Goal: Information Seeking & Learning: Check status

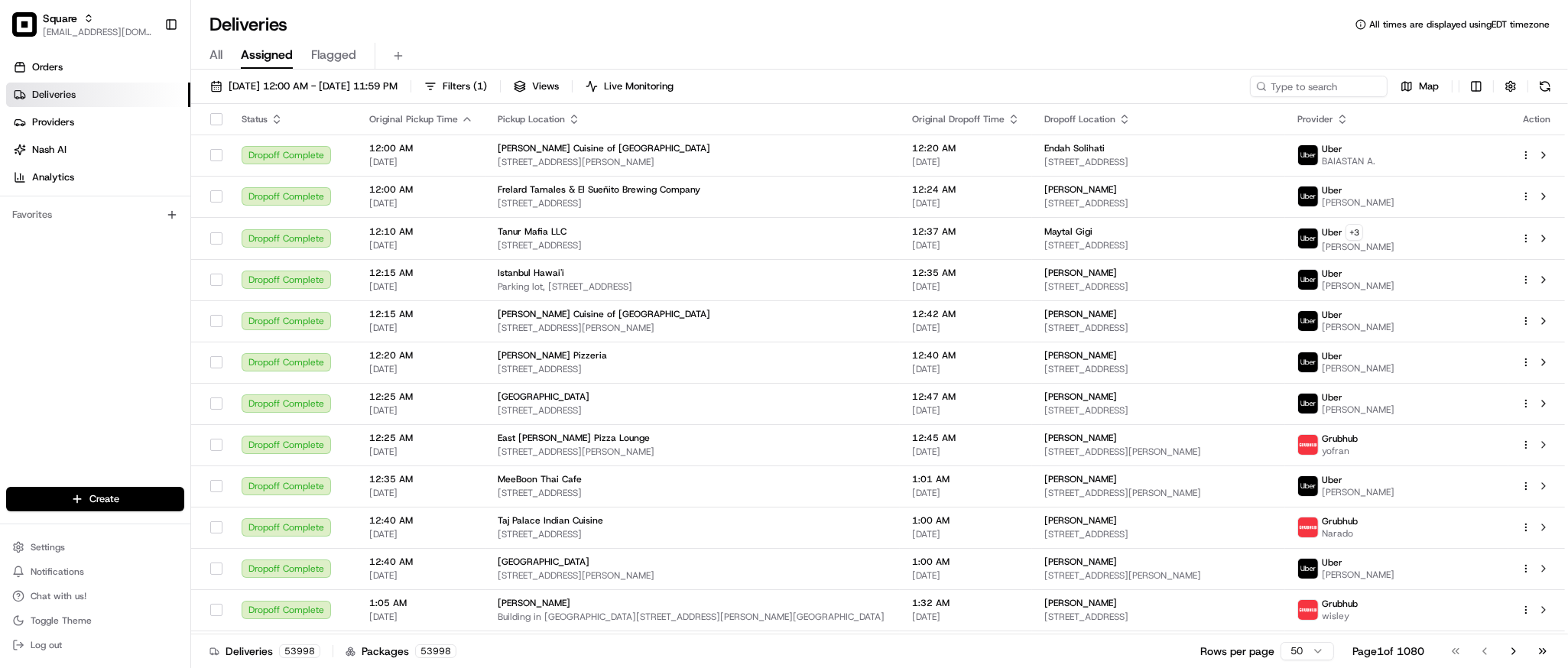
click at [678, 46] on div "All Assigned Flagged" at bounding box center [879, 55] width 1377 height 27
click at [784, 43] on div "All Assigned Flagged" at bounding box center [879, 55] width 1377 height 27
click at [1322, 88] on input at bounding box center [1296, 86] width 183 height 22
click at [1258, 88] on input at bounding box center [1296, 86] width 183 height 22
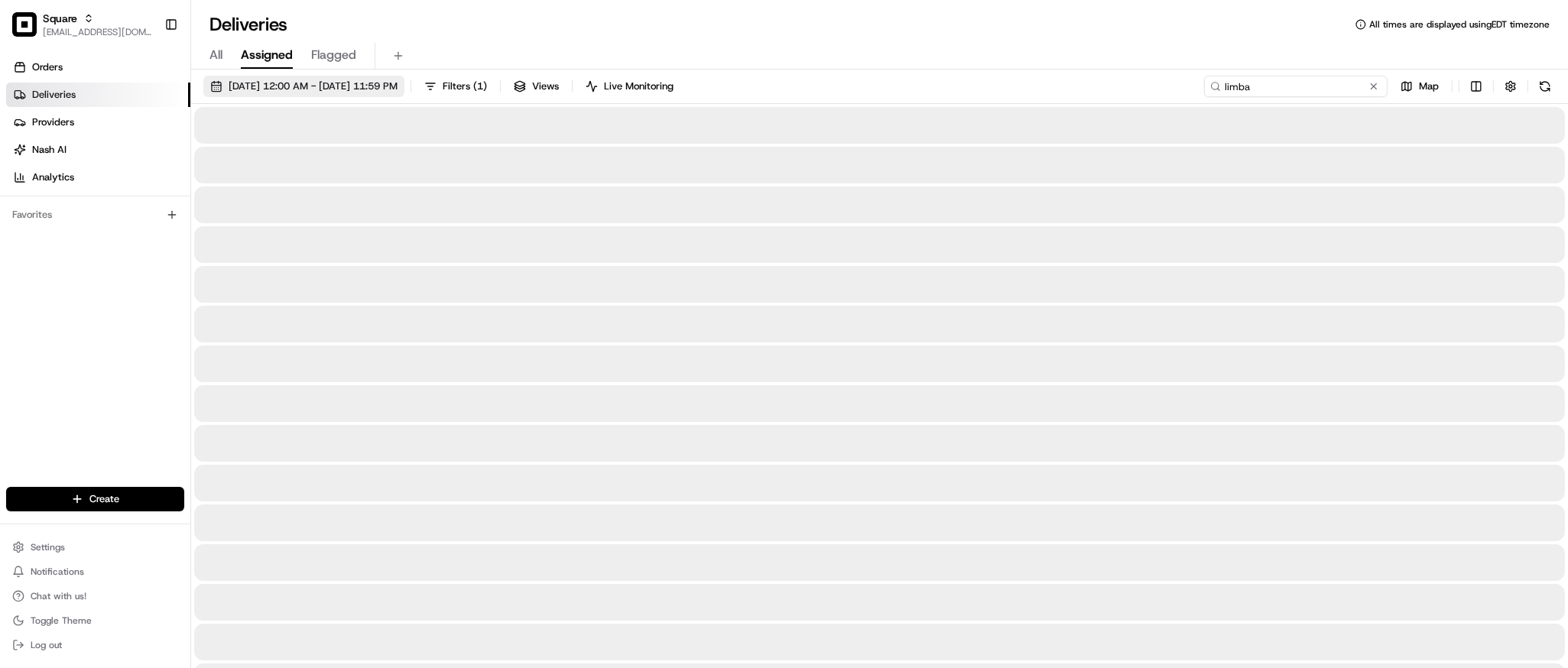
type input "limba"
click at [267, 81] on span "[DATE] 12:00 AM - [DATE] 11:59 PM" at bounding box center [313, 86] width 169 height 14
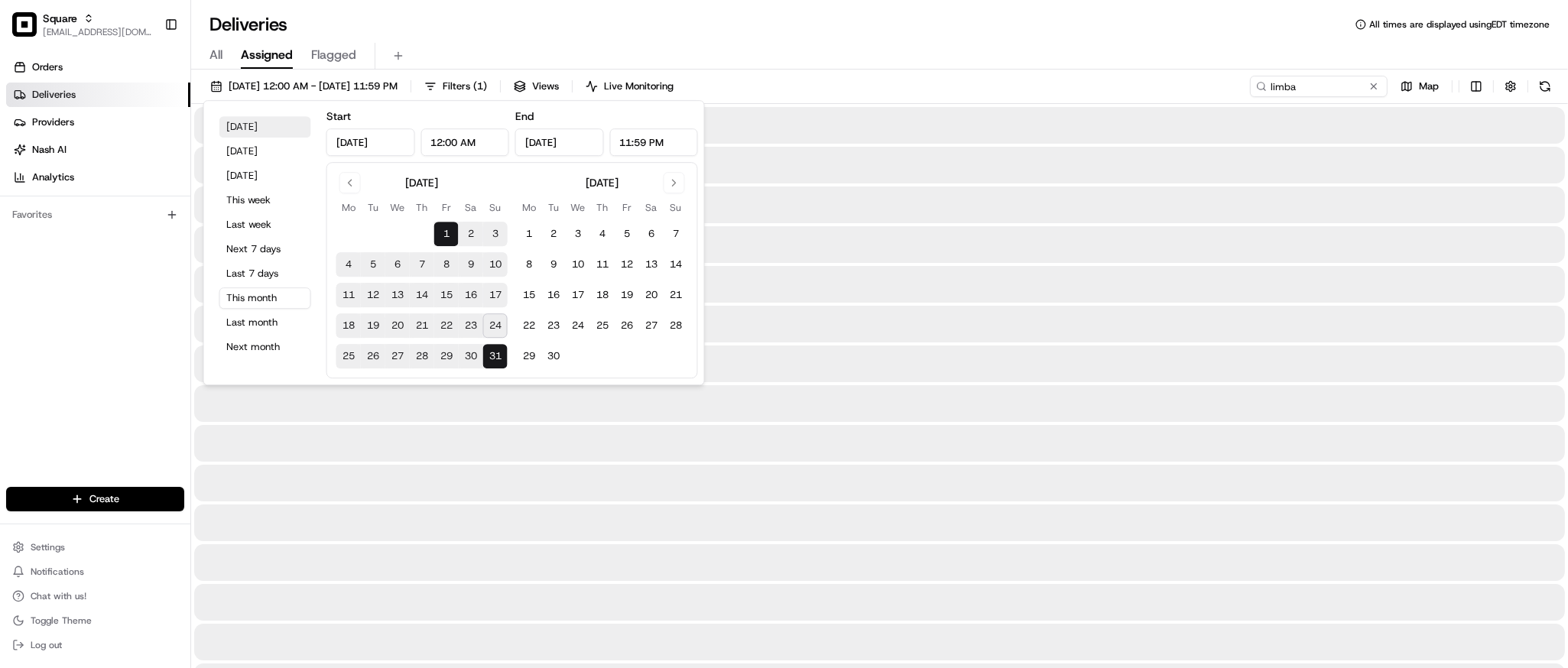
click at [259, 117] on button "[DATE]" at bounding box center [265, 127] width 92 height 22
type input "[DATE]"
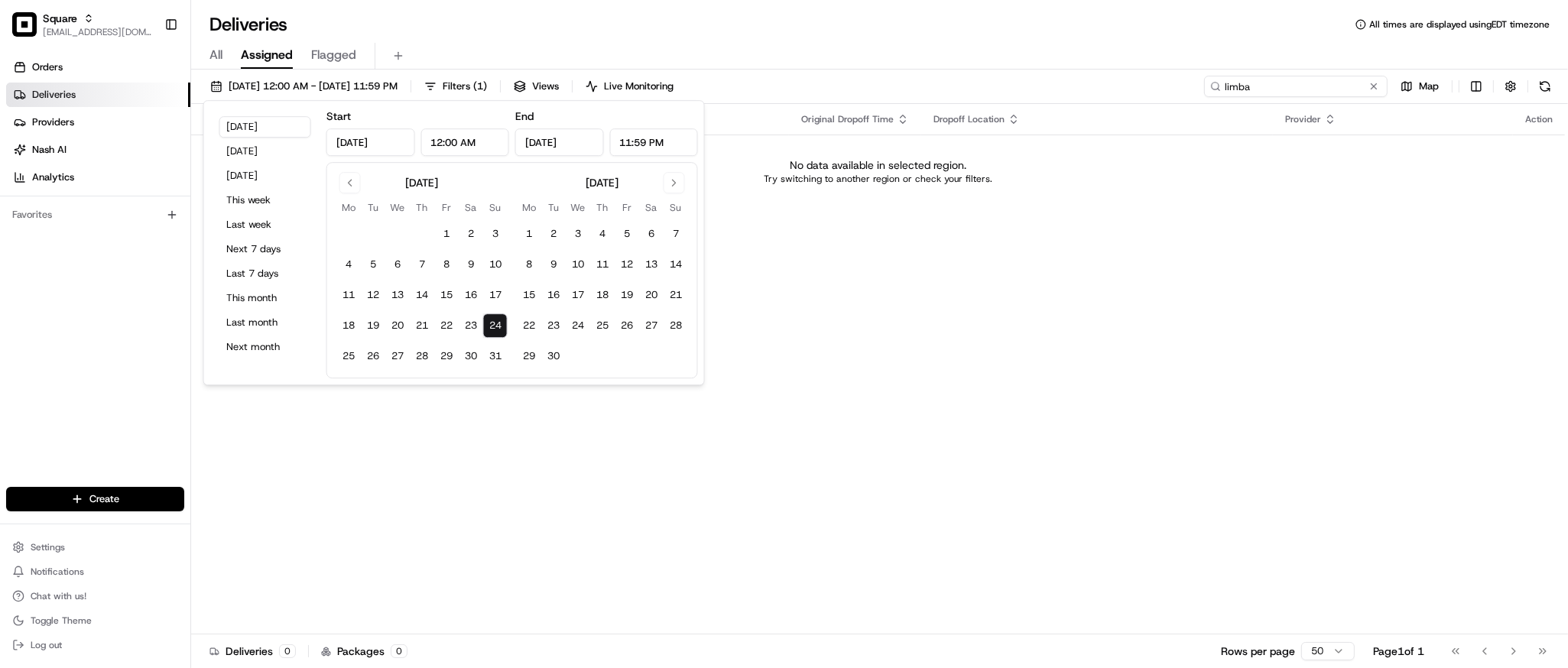
click at [1321, 85] on input "limba" at bounding box center [1296, 86] width 183 height 22
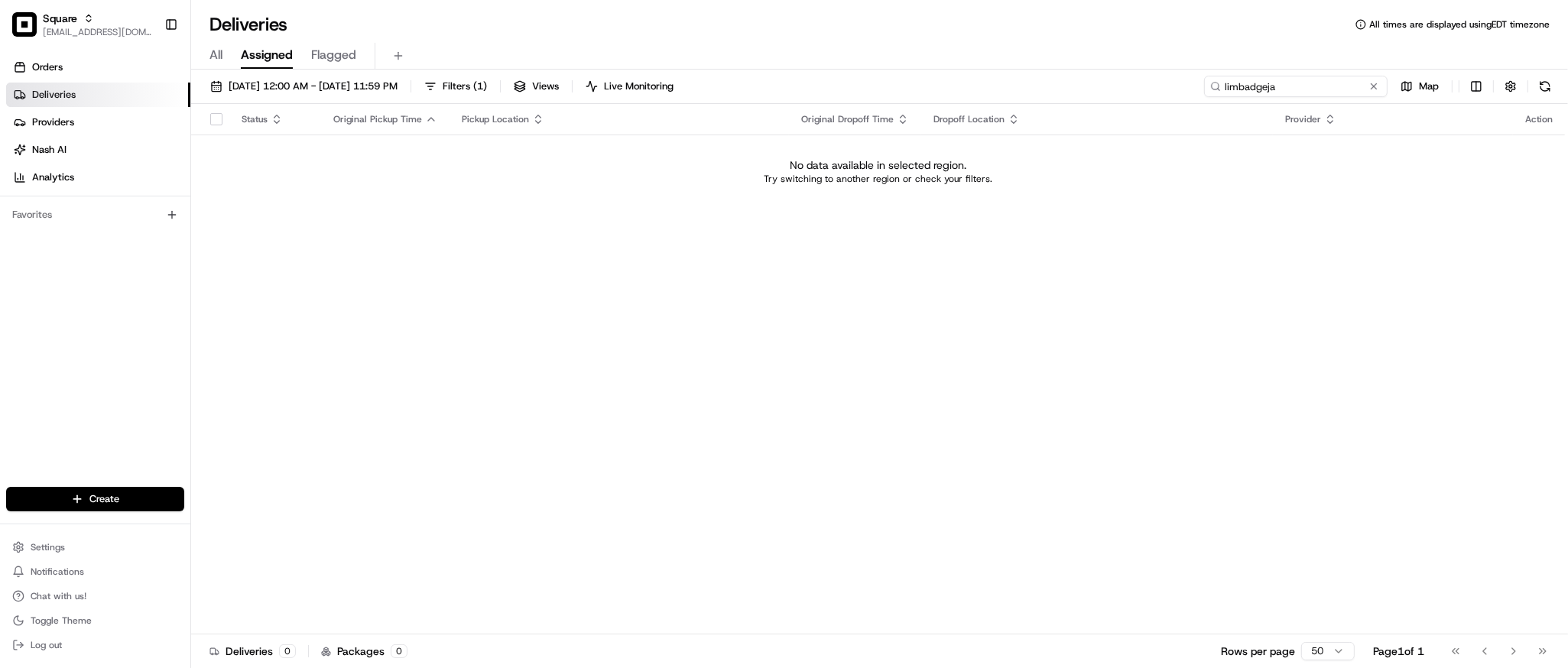
click at [1247, 87] on input "limbadgeja" at bounding box center [1296, 86] width 183 height 22
click at [1255, 82] on input "limbadgeja" at bounding box center [1296, 86] width 183 height 22
click at [1263, 85] on input "limbadgeja" at bounding box center [1296, 86] width 183 height 22
click at [1279, 84] on input "limbadeja" at bounding box center [1296, 86] width 183 height 22
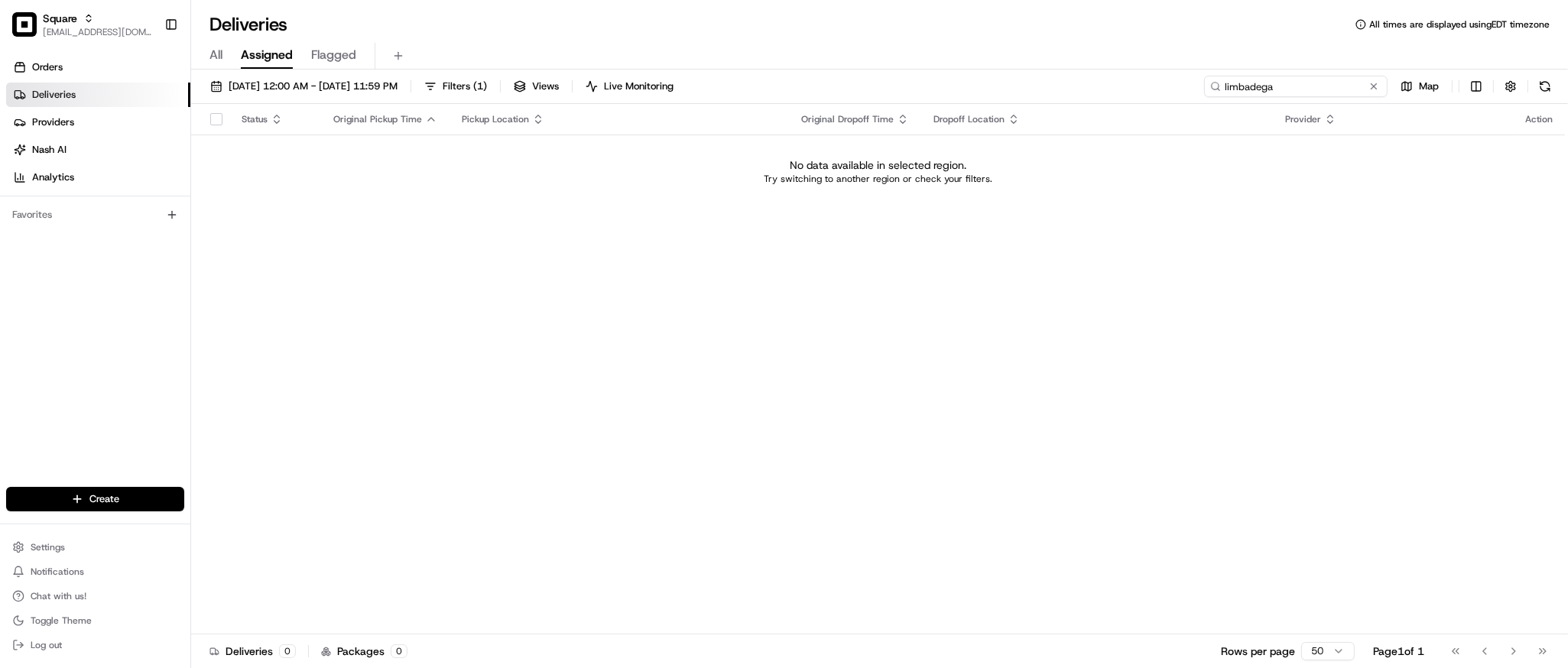
click at [1224, 84] on input "limbadega" at bounding box center [1296, 86] width 183 height 22
type input "[PERSON_NAME]"
click at [1311, 446] on div "Status Original Pickup Time Pickup Location Original Dropoff Time Dropoff Locat…" at bounding box center [878, 369] width 1374 height 531
